Goal: Task Accomplishment & Management: Use online tool/utility

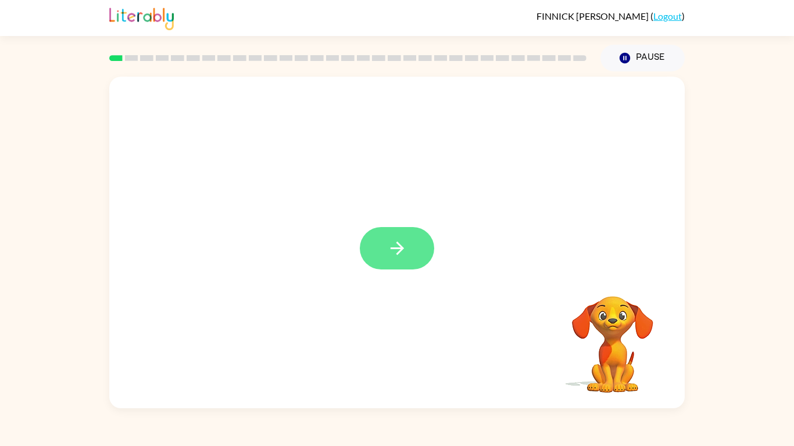
click at [397, 235] on button "button" at bounding box center [397, 248] width 74 height 42
click at [385, 258] on div at bounding box center [396, 243] width 575 height 332
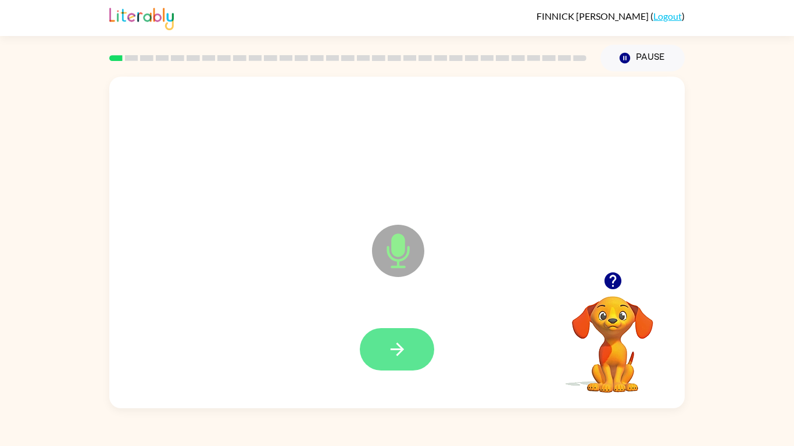
click at [387, 340] on icon "button" at bounding box center [397, 349] width 20 height 20
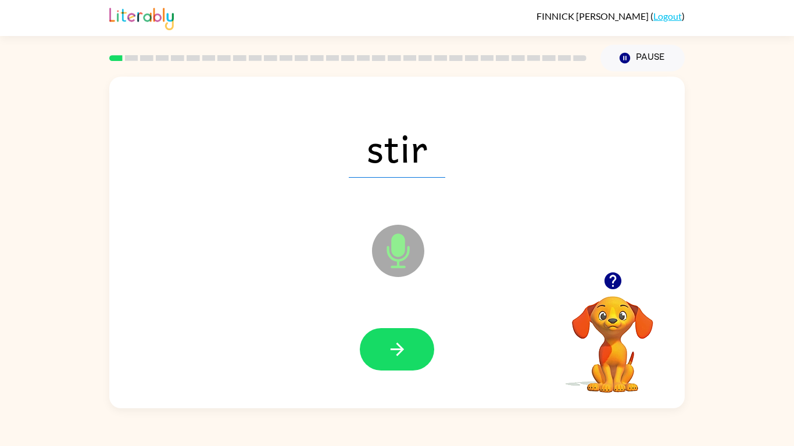
click at [374, 172] on span "stir" at bounding box center [397, 147] width 96 height 60
click at [377, 153] on span "stir" at bounding box center [397, 147] width 96 height 60
click at [400, 350] on icon "button" at bounding box center [396, 349] width 13 height 13
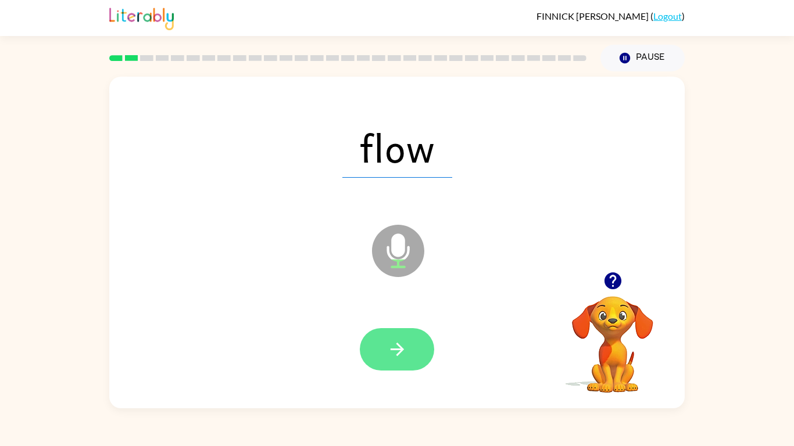
click at [391, 348] on icon "button" at bounding box center [397, 349] width 20 height 20
click at [407, 347] on icon "button" at bounding box center [397, 349] width 20 height 20
click at [406, 343] on icon "button" at bounding box center [397, 349] width 20 height 20
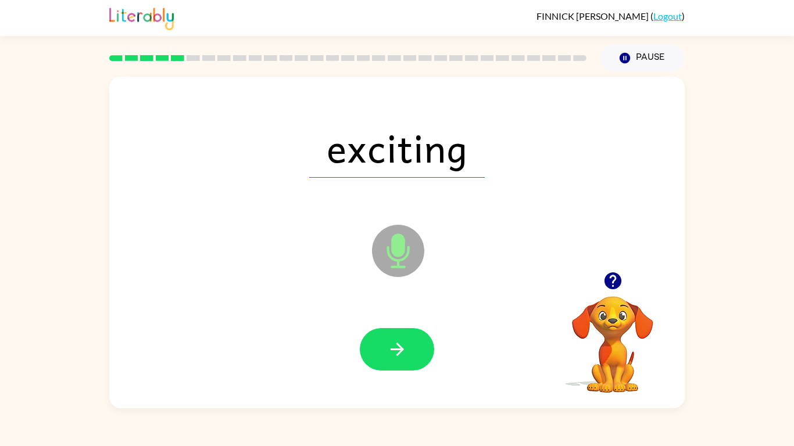
click at [329, 130] on span "exciting" at bounding box center [396, 147] width 175 height 60
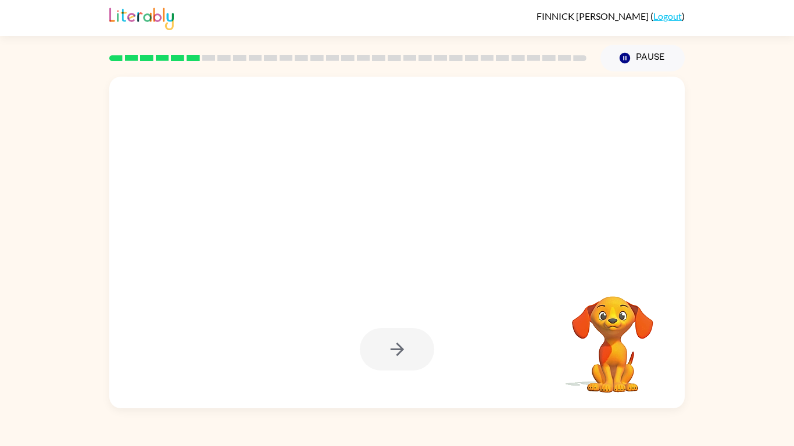
click at [376, 350] on div at bounding box center [397, 349] width 74 height 42
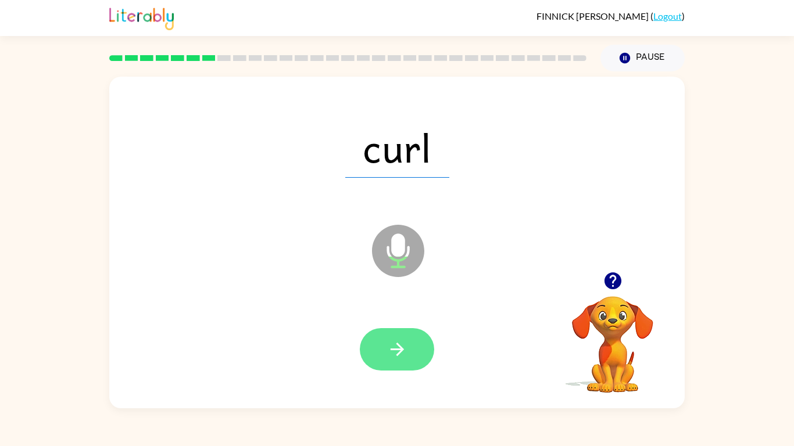
click at [402, 349] on icon "button" at bounding box center [396, 349] width 13 height 13
click at [400, 338] on button "button" at bounding box center [397, 349] width 74 height 42
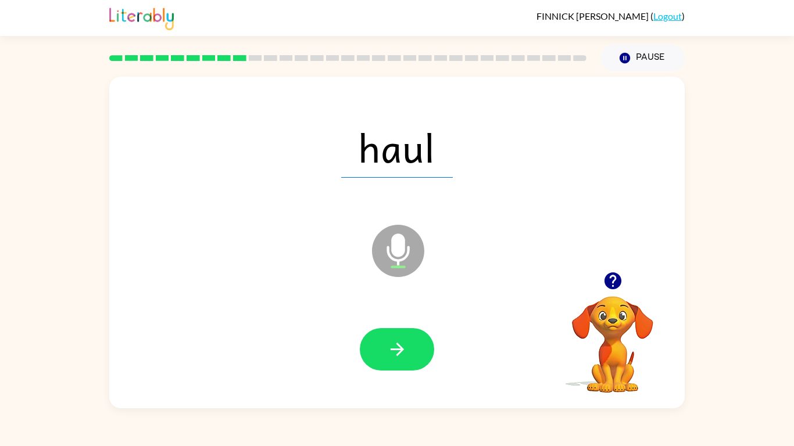
click at [693, 69] on div "[PERSON_NAME] [PERSON_NAME] ( Logout ) Pause Pause haul Microphone The Micropho…" at bounding box center [397, 223] width 794 height 446
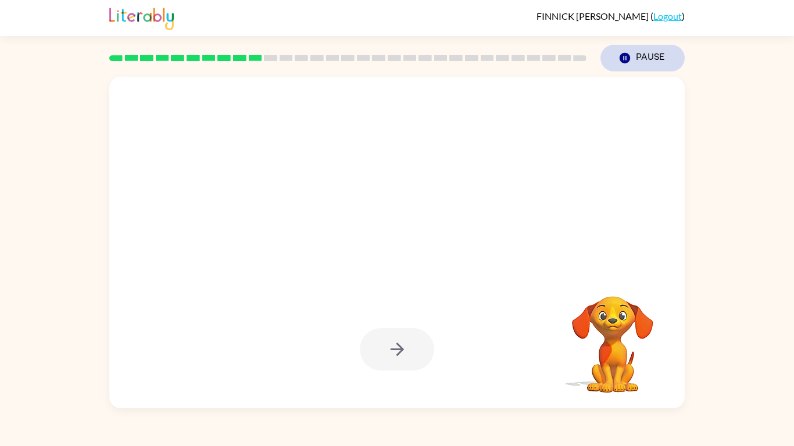
click at [644, 55] on button "Pause Pause" at bounding box center [642, 58] width 84 height 27
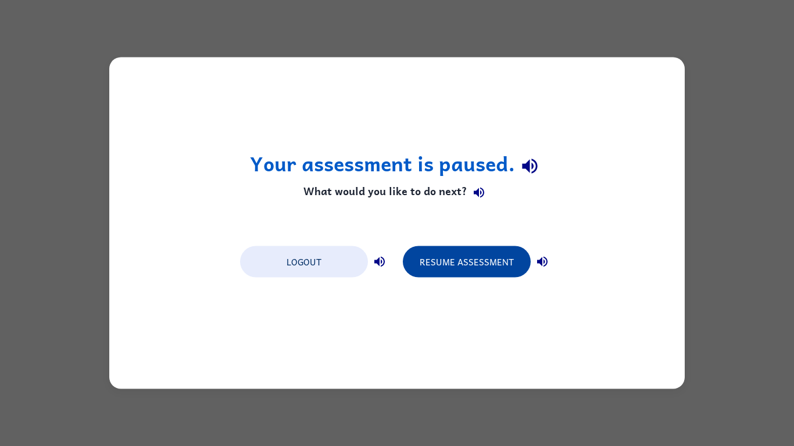
click at [470, 254] on button "Resume Assessment" at bounding box center [467, 261] width 128 height 31
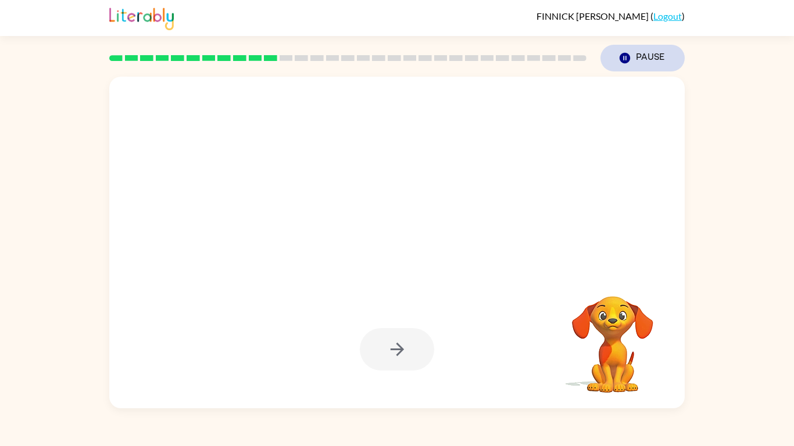
click at [662, 57] on button "Pause Pause" at bounding box center [642, 58] width 84 height 27
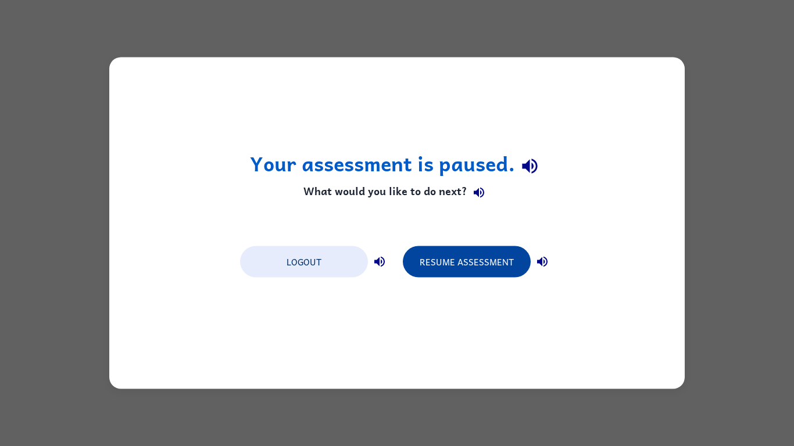
click at [463, 259] on button "Resume Assessment" at bounding box center [467, 261] width 128 height 31
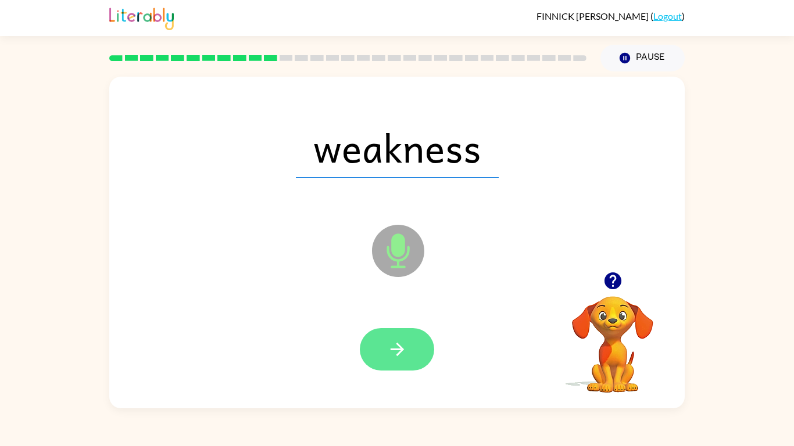
click at [399, 347] on icon "button" at bounding box center [397, 349] width 20 height 20
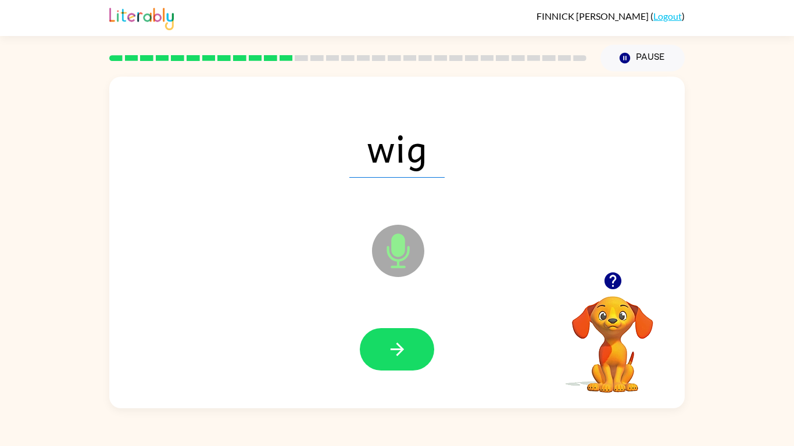
click at [693, 69] on div "[PERSON_NAME] [PERSON_NAME] ( Logout ) Pause Pause wig Microphone The Microphon…" at bounding box center [397, 223] width 794 height 446
click at [369, 356] on button "button" at bounding box center [397, 349] width 74 height 42
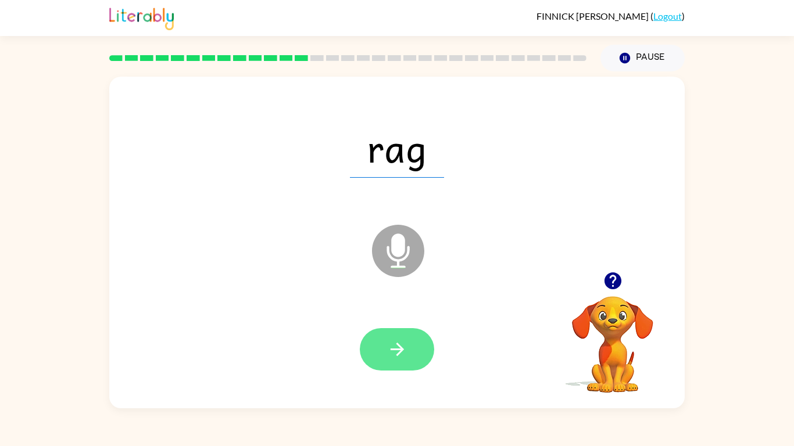
click at [391, 357] on icon "button" at bounding box center [397, 349] width 20 height 20
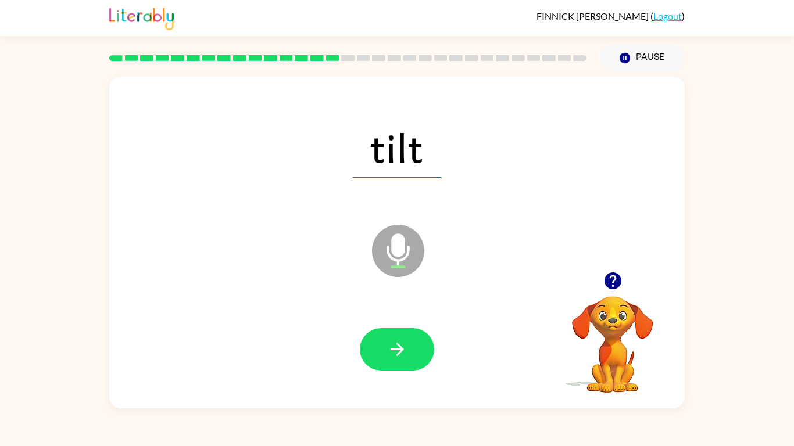
click at [692, 69] on div "[PERSON_NAME] [PERSON_NAME] ( Logout ) Pause Pause tilt Microphone The Micropho…" at bounding box center [397, 223] width 794 height 446
click at [293, 179] on div "tilt" at bounding box center [397, 147] width 552 height 95
click at [654, 49] on button "Pause Pause" at bounding box center [642, 58] width 84 height 27
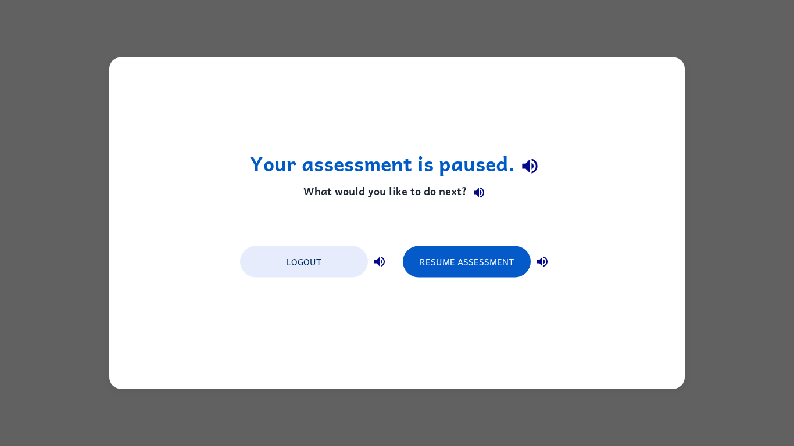
click at [289, 281] on div "Logout Resume Assessment" at bounding box center [396, 261] width 325 height 44
click at [291, 271] on button "Logout" at bounding box center [304, 261] width 128 height 31
